Goal: Find contact information: Find contact information

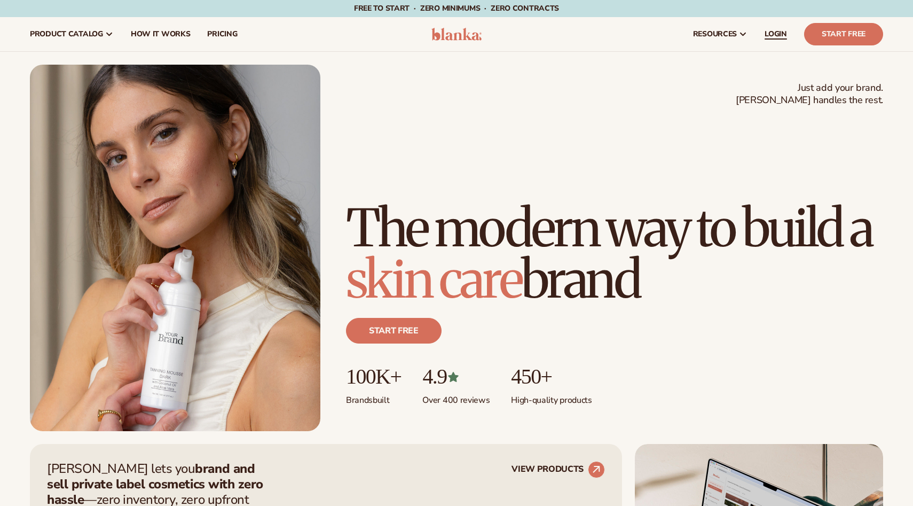
click at [783, 38] on span "LOGIN" at bounding box center [776, 34] width 22 height 9
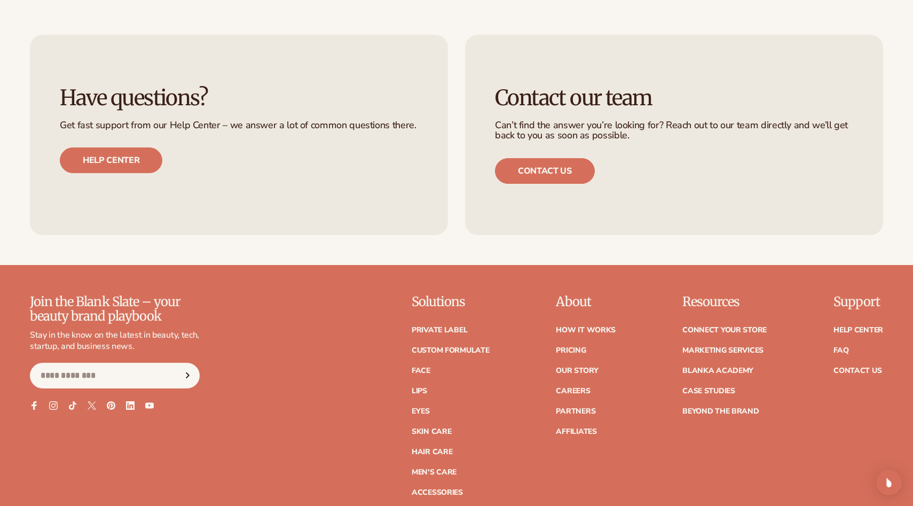
scroll to position [4589, 0]
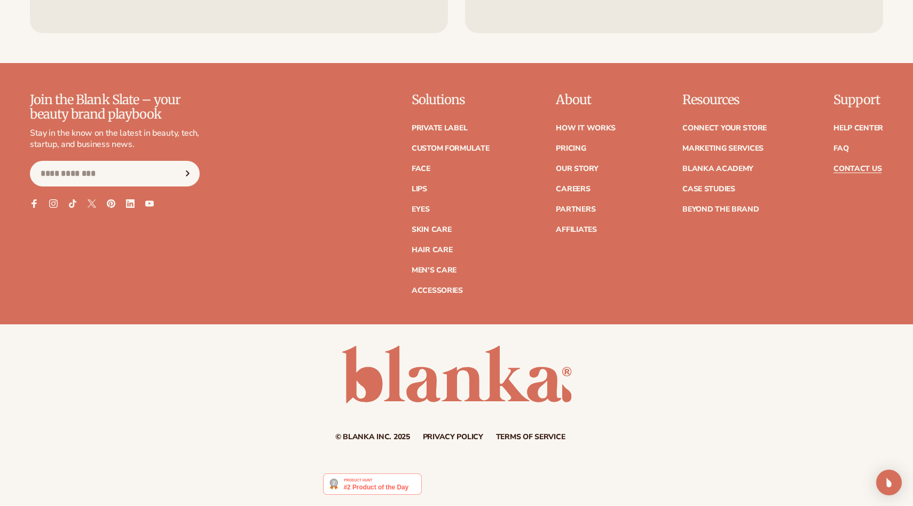
click at [862, 165] on link "Contact Us" at bounding box center [857, 168] width 48 height 7
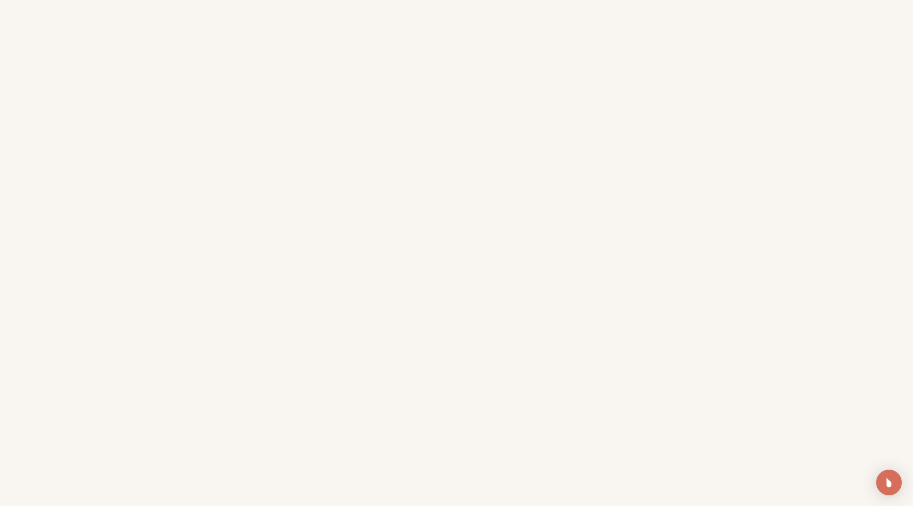
scroll to position [192, 0]
